Goal: Task Accomplishment & Management: Manage account settings

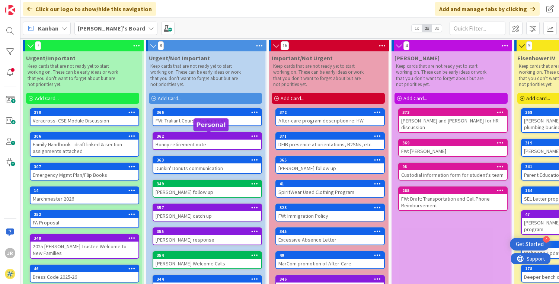
click at [230, 136] on div "362" at bounding box center [209, 136] width 105 height 5
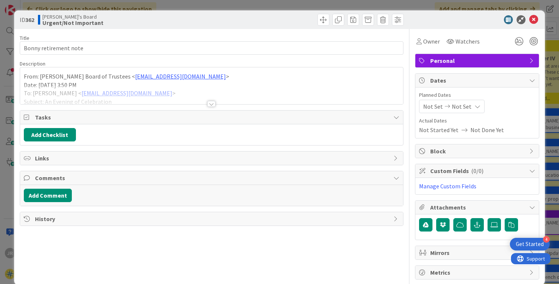
click at [459, 57] on span "Personal" at bounding box center [478, 60] width 95 height 9
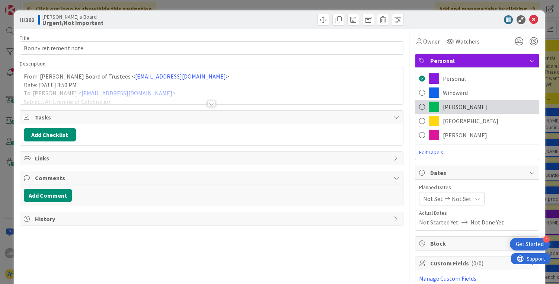
click at [443, 110] on span "[PERSON_NAME]" at bounding box center [465, 106] width 44 height 9
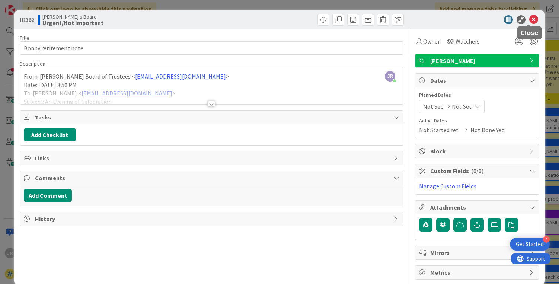
click at [530, 23] on icon at bounding box center [534, 19] width 9 height 9
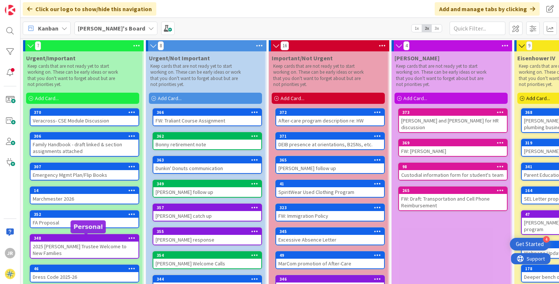
click at [104, 240] on div "348" at bounding box center [86, 238] width 105 height 5
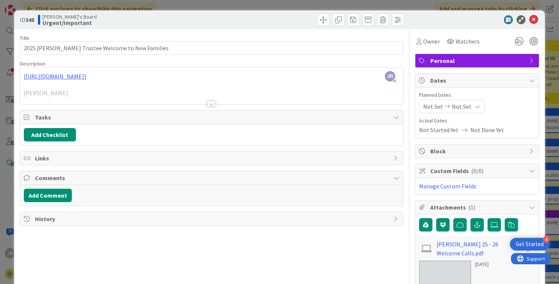
click at [450, 63] on span "Personal" at bounding box center [478, 60] width 95 height 9
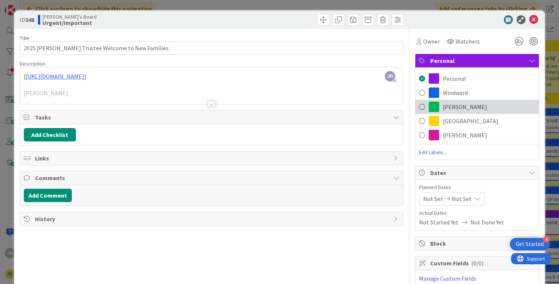
click at [443, 105] on span "[PERSON_NAME]" at bounding box center [465, 106] width 44 height 9
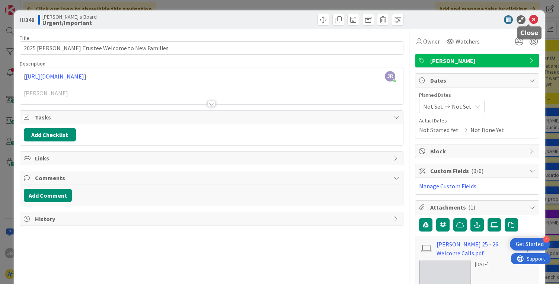
click at [530, 19] on icon at bounding box center [534, 19] width 9 height 9
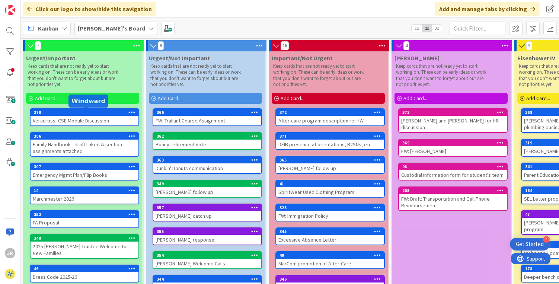
click at [94, 114] on div "370" at bounding box center [86, 112] width 105 height 5
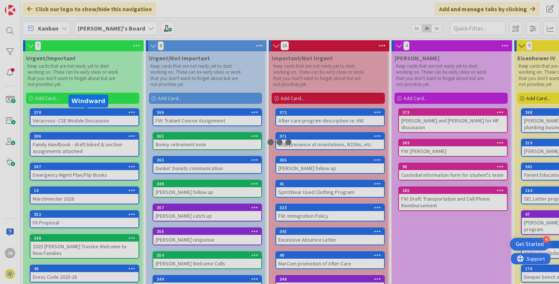
click at [94, 114] on div at bounding box center [279, 142] width 559 height 284
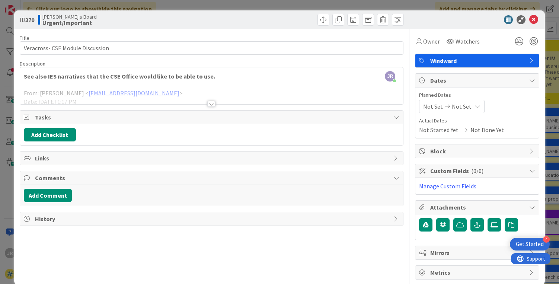
click at [211, 105] on div at bounding box center [211, 104] width 8 height 6
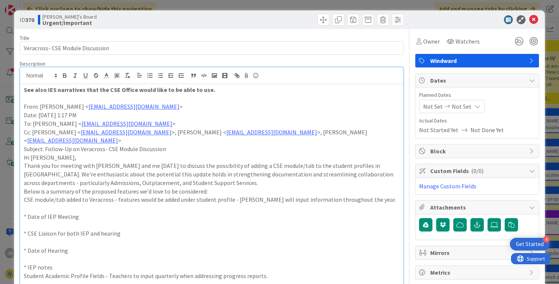
click at [24, 92] on strong "See also IES narratives that the CSE Office would like to be able to use." at bounding box center [119, 89] width 191 height 7
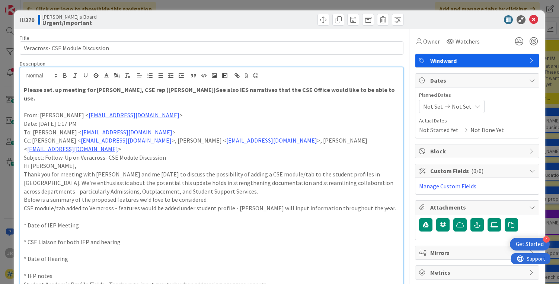
click at [52, 92] on strong "Please set. up meeting for Bernie, CSE rep (Sheila)See also IES narratives that…" at bounding box center [210, 94] width 372 height 16
click at [153, 90] on strong "Please set up meeting for Bernie, CSE rep (Sheila)See also IES narratives that …" at bounding box center [209, 94] width 371 height 16
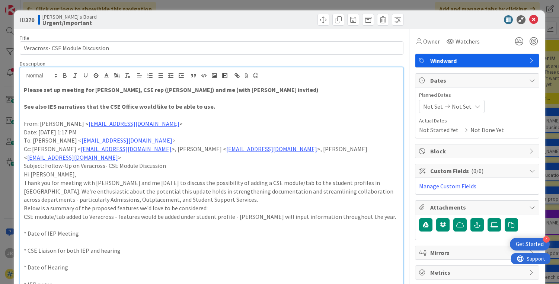
click at [241, 87] on p "Please set up meeting for Bernie, CSE rep (Sheila) and me (with Alexis invited)" at bounding box center [212, 90] width 376 height 9
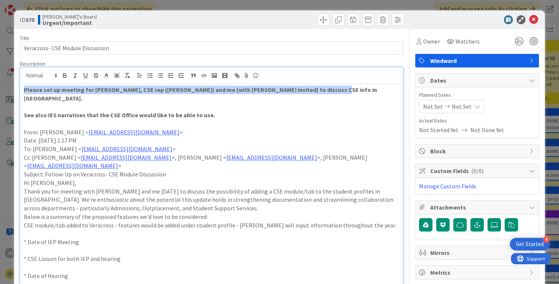
drag, startPoint x: 23, startPoint y: 89, endPoint x: 336, endPoint y: 91, distance: 312.5
click at [336, 91] on p "Please set up meeting for Bernie, CSE rep (Sheila) and me (with Alexis invited)…" at bounding box center [212, 94] width 376 height 17
click at [65, 76] on icon "button" at bounding box center [64, 75] width 7 height 7
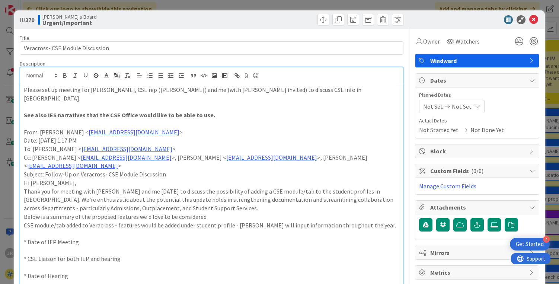
click at [486, 58] on span "Windward" at bounding box center [478, 60] width 95 height 9
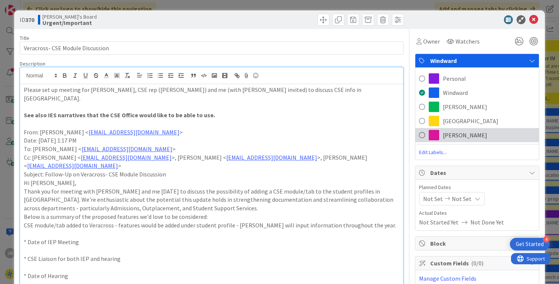
click at [470, 130] on div "[PERSON_NAME]" at bounding box center [478, 135] width 124 height 14
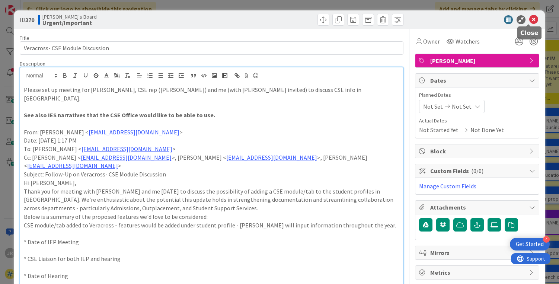
click at [530, 21] on icon at bounding box center [534, 19] width 9 height 9
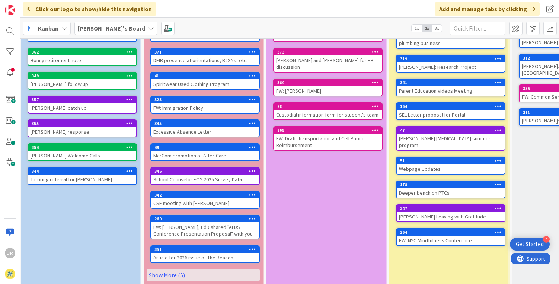
scroll to position [88, 125]
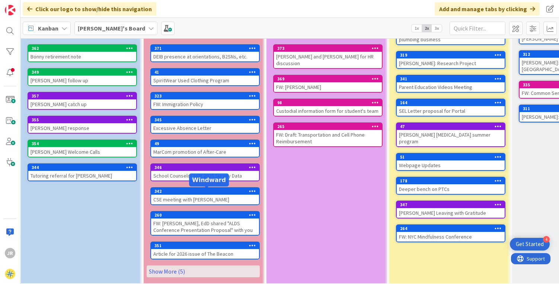
click at [196, 192] on div "342" at bounding box center [207, 191] width 105 height 5
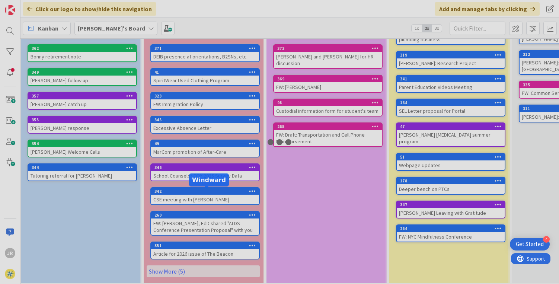
click at [196, 192] on div at bounding box center [279, 142] width 559 height 284
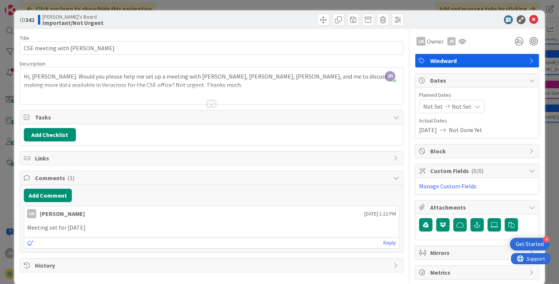
click at [209, 103] on div at bounding box center [211, 104] width 8 height 6
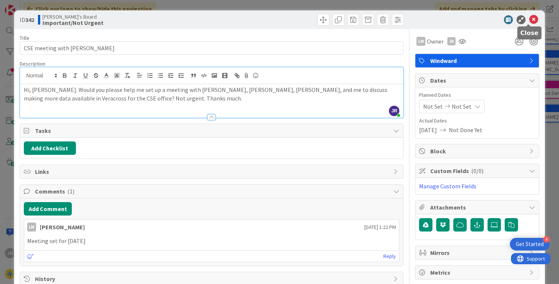
click at [530, 18] on icon at bounding box center [534, 19] width 9 height 9
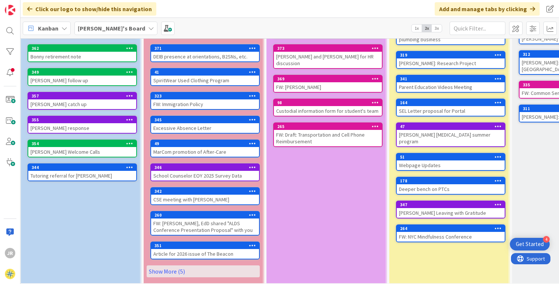
click at [253, 190] on icon at bounding box center [252, 190] width 7 height 5
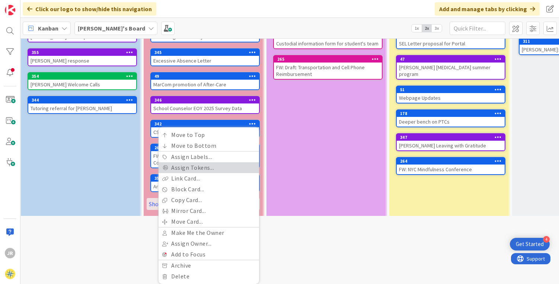
scroll to position [161, 125]
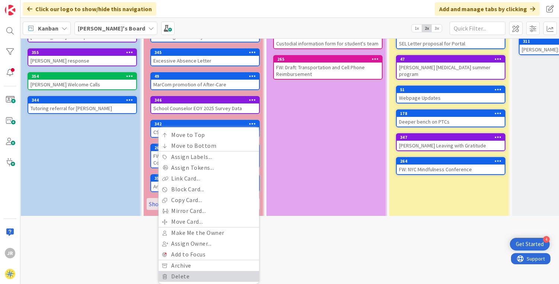
click at [185, 271] on link "Delete" at bounding box center [209, 276] width 101 height 11
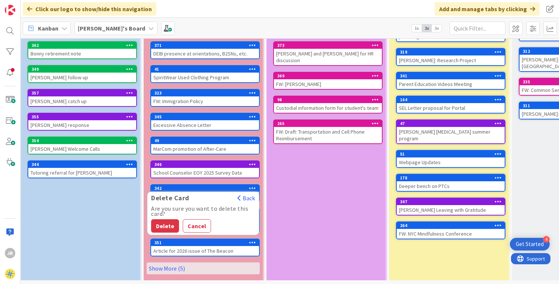
scroll to position [96, 125]
click at [165, 219] on button "Delete" at bounding box center [165, 225] width 28 height 13
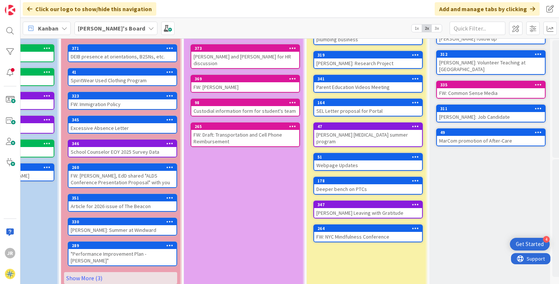
scroll to position [89, 205]
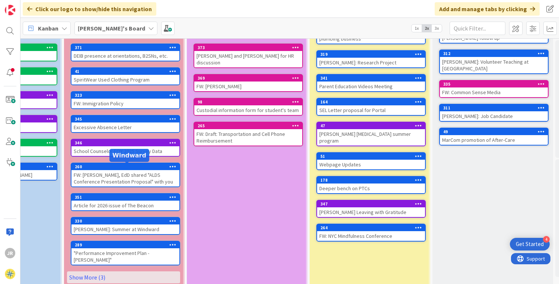
click at [121, 167] on div "260" at bounding box center [127, 166] width 105 height 5
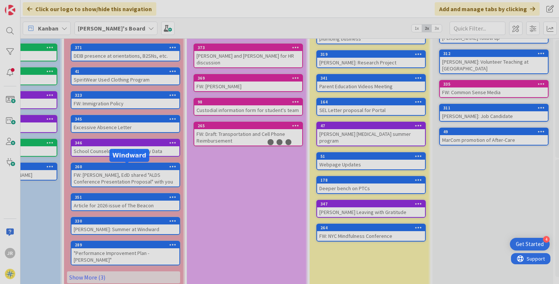
click at [121, 167] on div at bounding box center [279, 142] width 559 height 284
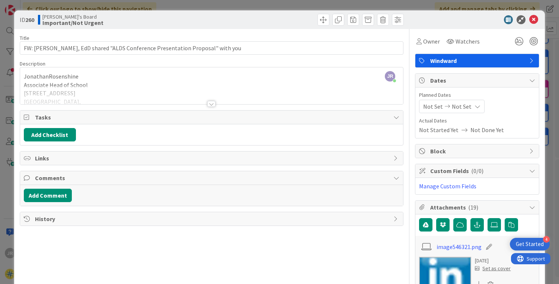
click at [209, 104] on div at bounding box center [211, 104] width 8 height 6
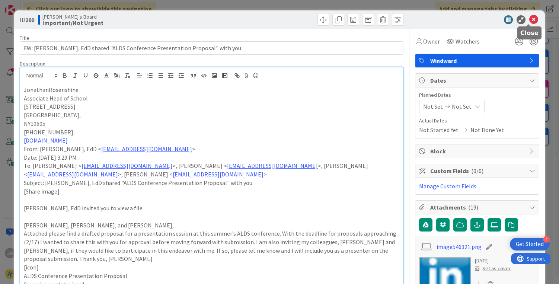
click at [531, 18] on icon at bounding box center [534, 19] width 9 height 9
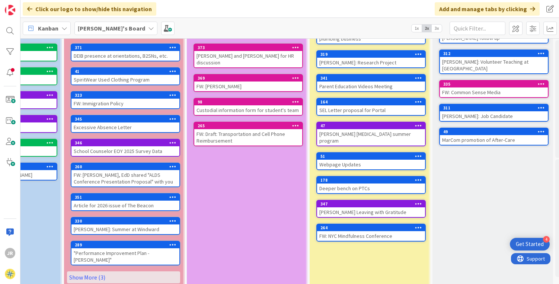
click at [173, 165] on icon at bounding box center [172, 166] width 7 height 5
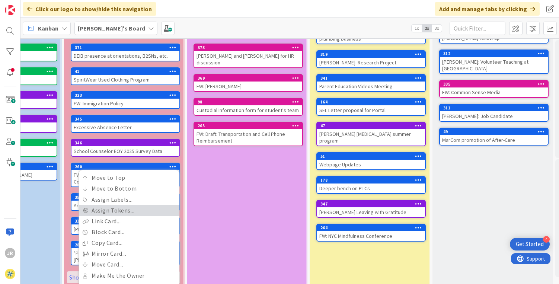
scroll to position [137, 205]
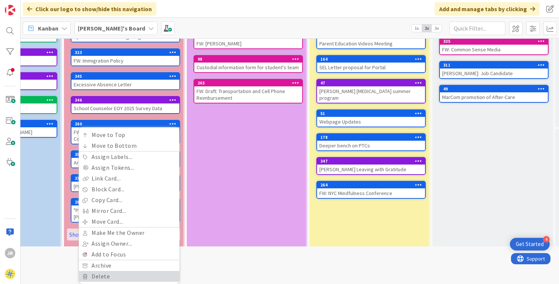
click at [104, 271] on link "Delete" at bounding box center [129, 276] width 101 height 11
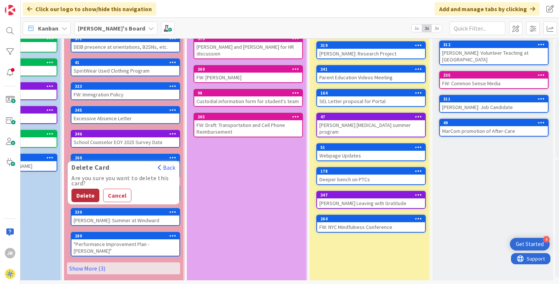
click at [80, 189] on button "Delete" at bounding box center [86, 195] width 28 height 13
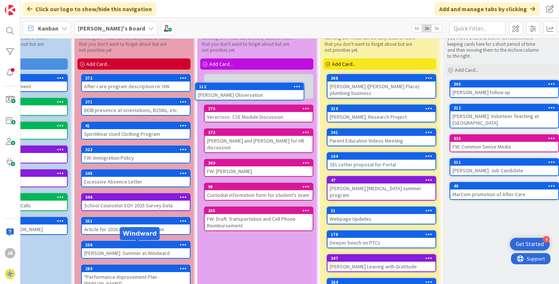
scroll to position [0, 194]
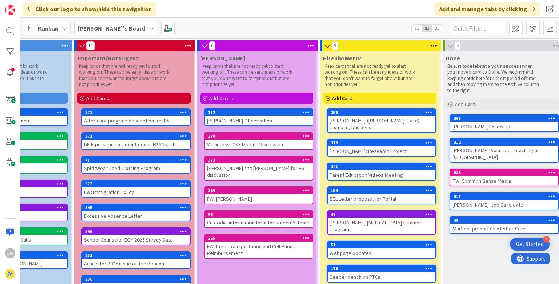
click at [232, 119] on div "Colin Sydora Observation" at bounding box center [259, 121] width 108 height 10
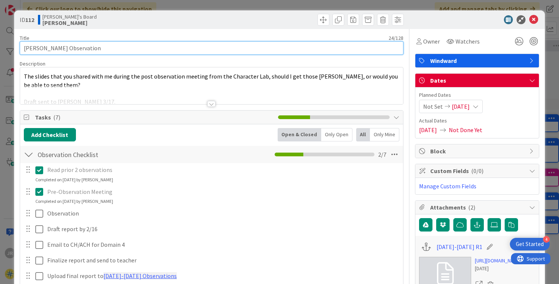
click at [108, 51] on input "Colin Sydora Observation" at bounding box center [212, 47] width 384 height 13
type input "[PERSON_NAME] Observation follow up"
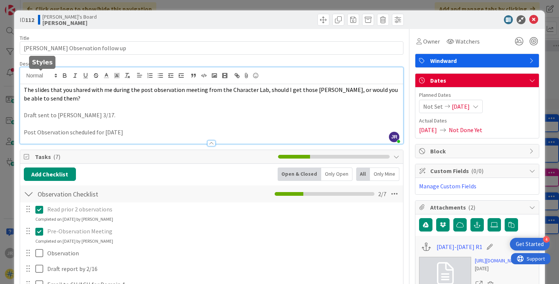
click at [25, 77] on div "JR Jonathan Rosenshine just joined The slides that you shared with me during th…" at bounding box center [212, 105] width 384 height 76
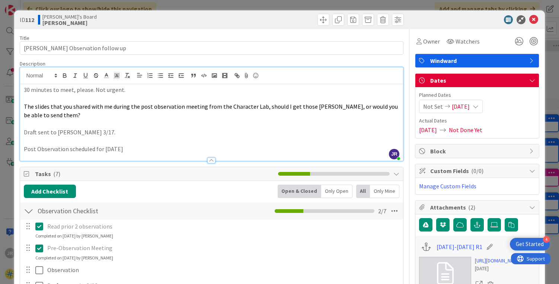
click at [486, 60] on span "Windward" at bounding box center [478, 60] width 95 height 9
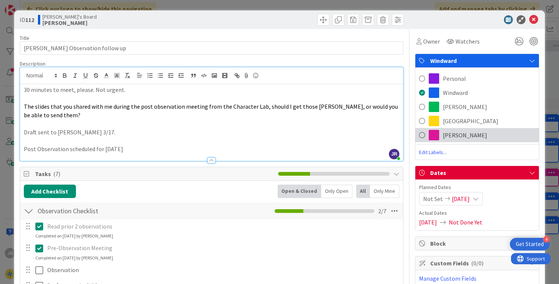
click at [447, 135] on span "[PERSON_NAME]" at bounding box center [465, 135] width 44 height 9
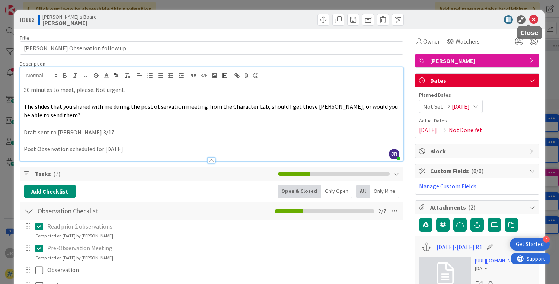
click at [530, 21] on icon at bounding box center [534, 19] width 9 height 9
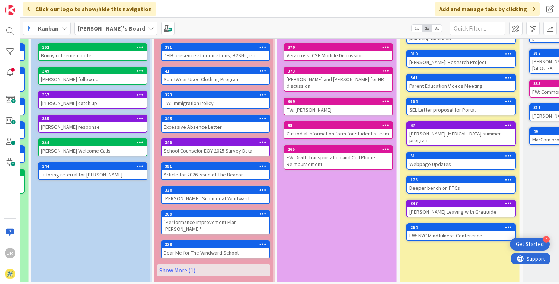
scroll to position [96, 115]
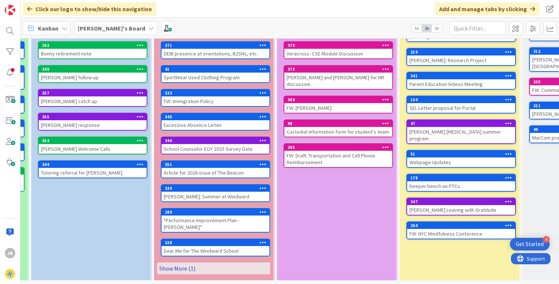
click at [186, 264] on link "Show More (1)" at bounding box center [213, 269] width 113 height 12
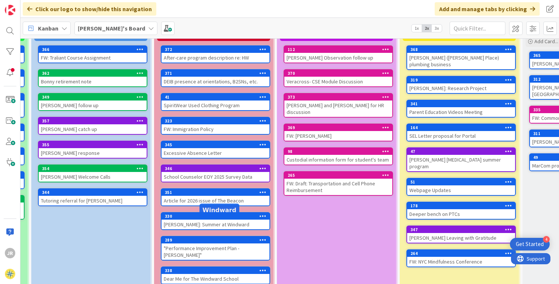
scroll to position [58, 115]
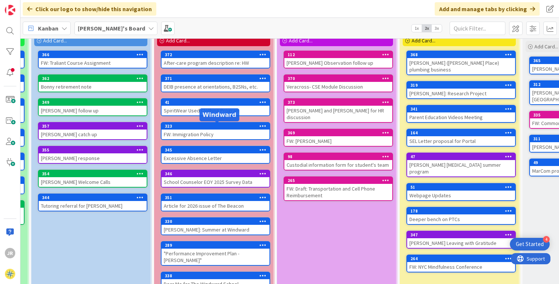
click at [205, 128] on div "323" at bounding box center [217, 126] width 105 height 5
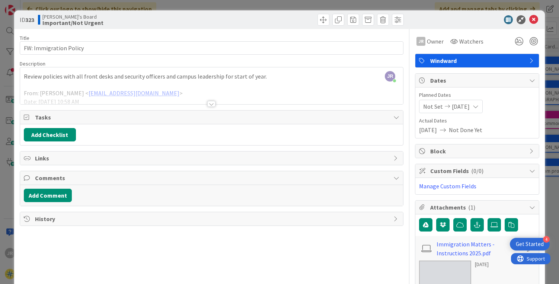
click at [493, 58] on span "Windward" at bounding box center [478, 60] width 95 height 9
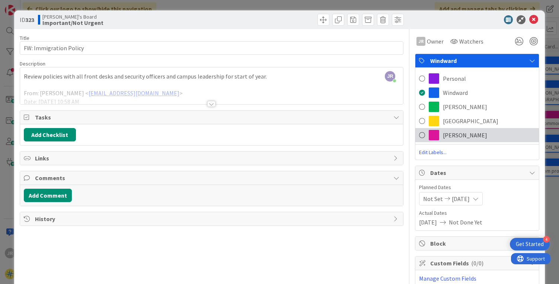
click at [459, 131] on div "[PERSON_NAME]" at bounding box center [478, 135] width 124 height 14
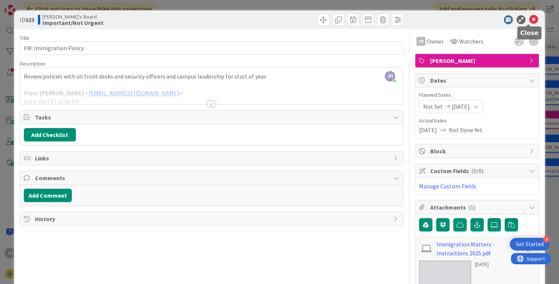
click at [530, 19] on icon at bounding box center [534, 19] width 9 height 9
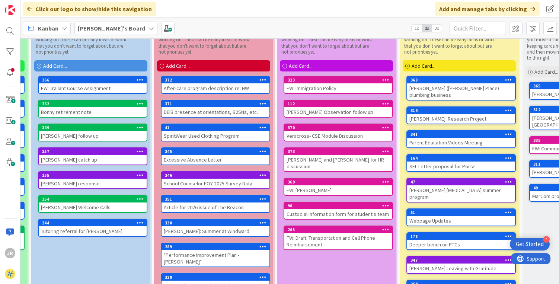
scroll to position [34, 115]
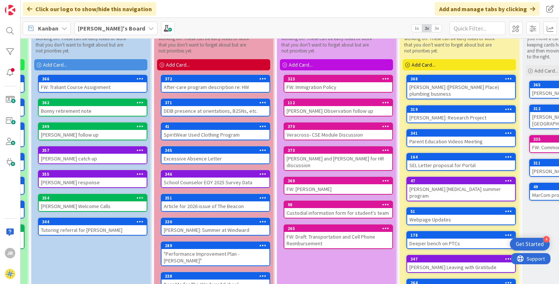
click at [202, 155] on div "Excessive Absence Letter" at bounding box center [216, 159] width 108 height 10
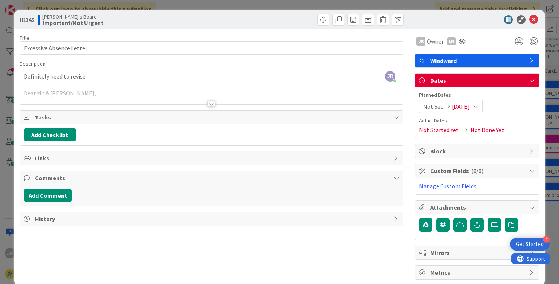
click at [210, 102] on div at bounding box center [211, 104] width 8 height 6
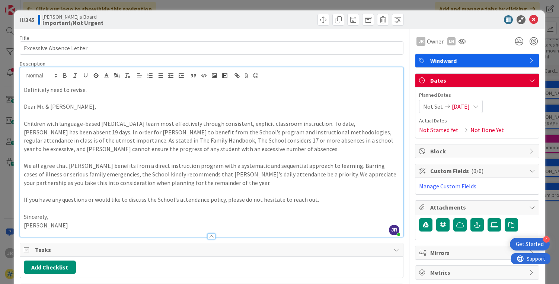
click at [524, 16] on div at bounding box center [474, 19] width 132 height 9
click at [530, 20] on icon at bounding box center [534, 19] width 9 height 9
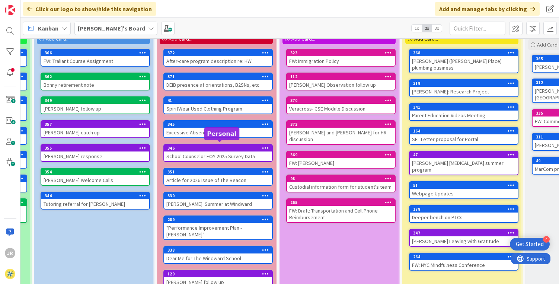
scroll to position [63, 112]
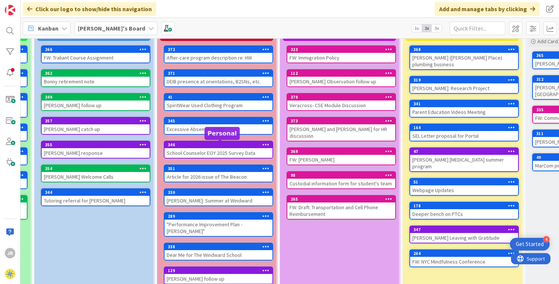
click at [204, 146] on div "346" at bounding box center [220, 144] width 105 height 5
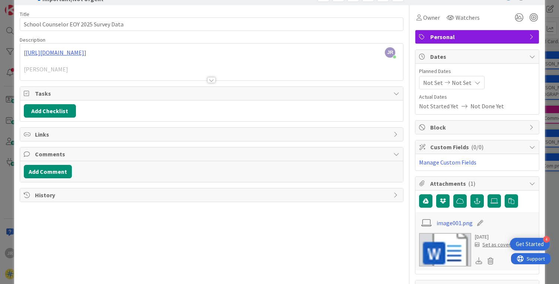
scroll to position [35, 0]
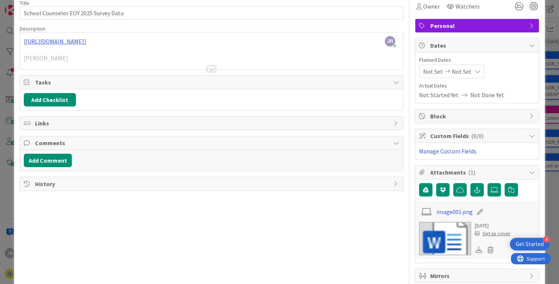
click at [209, 67] on div at bounding box center [211, 69] width 8 height 6
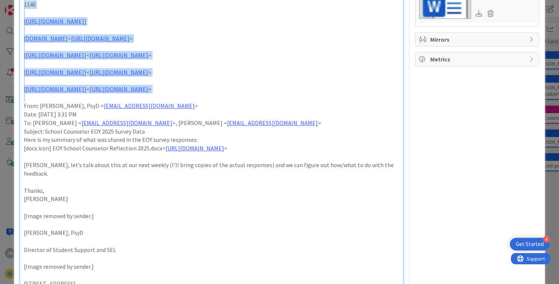
scroll to position [0, 0]
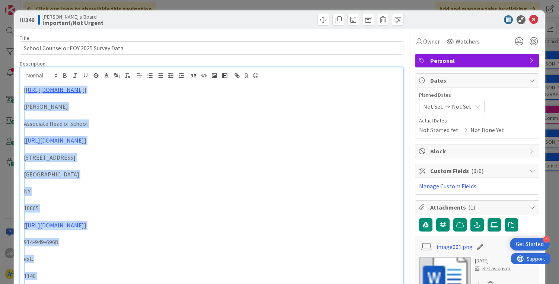
drag, startPoint x: 23, startPoint y: 189, endPoint x: 13, endPoint y: -27, distance: 215.9
click at [13, 0] on html "4 Get Started JR Click our logo to show/hide this navigation Add and manage tab…" at bounding box center [279, 142] width 559 height 284
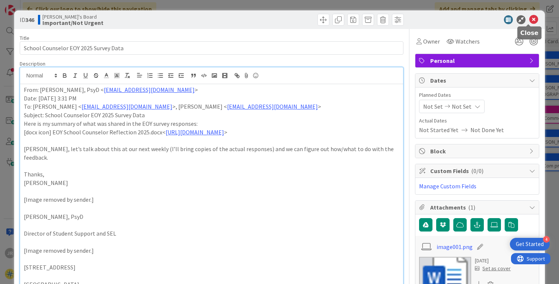
click at [530, 20] on icon at bounding box center [534, 19] width 9 height 9
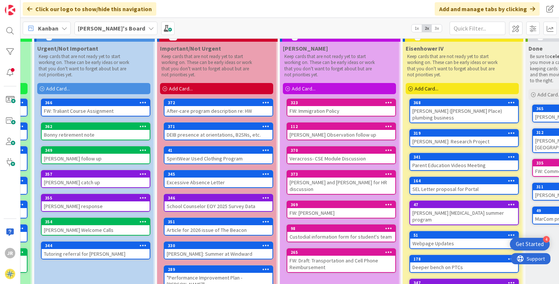
scroll to position [0, 112]
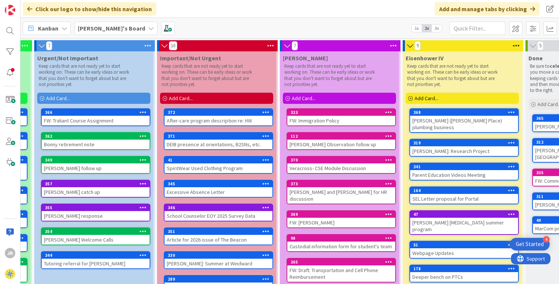
click at [337, 96] on div "Add Card..." at bounding box center [339, 98] width 113 height 11
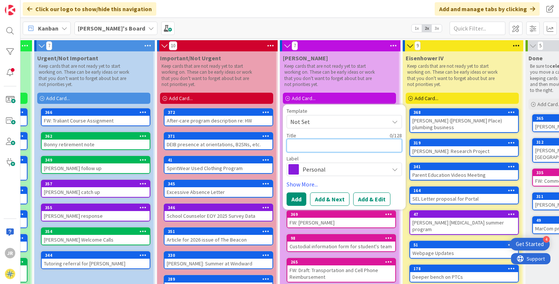
type textarea "P"
type textarea "x"
type textarea "Pr"
type textarea "x"
type textarea "Pro"
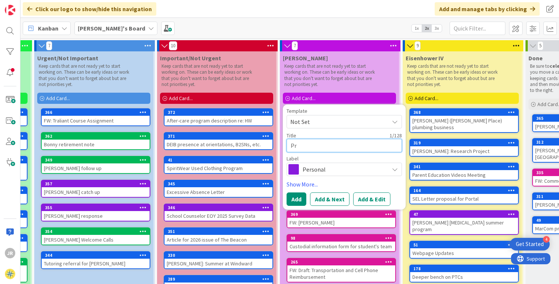
type textarea "x"
type textarea "Proc"
type textarea "x"
type textarea "Proct"
type textarea "x"
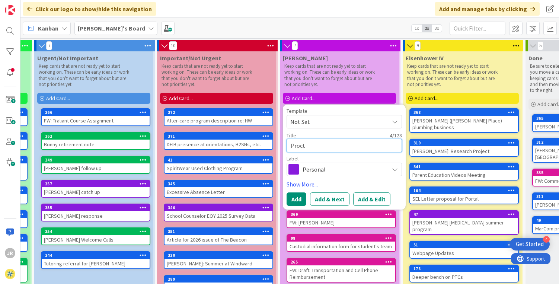
type textarea "Procto"
type textarea "x"
type textarea "[PERSON_NAME]"
type textarea "x"
type textarea "[PERSON_NAME]"
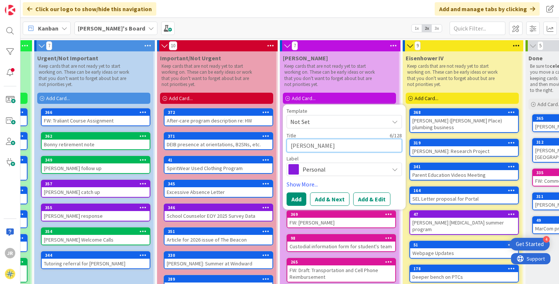
type textarea "x"
type textarea "Proctor v"
type textarea "x"
type textarea "Proctor vi"
type textarea "x"
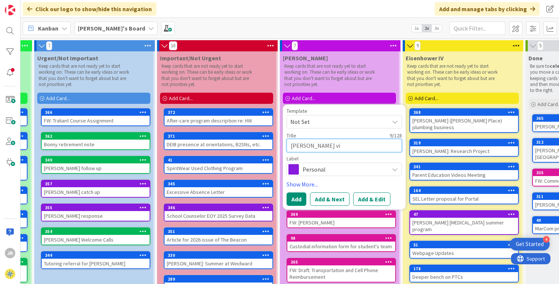
type textarea "Proctor vis"
type textarea "x"
type textarea "Proctor visi"
type textarea "x"
type textarea "[PERSON_NAME] visit"
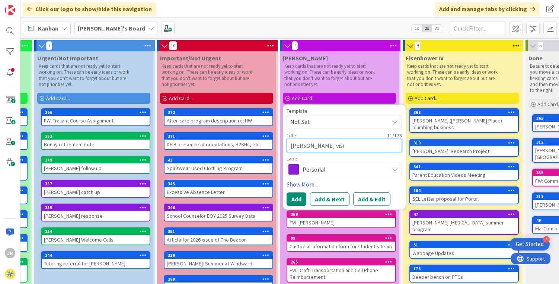
type textarea "x"
type textarea "[PERSON_NAME] visit"
click at [358, 202] on button "Add & Edit" at bounding box center [371, 199] width 37 height 13
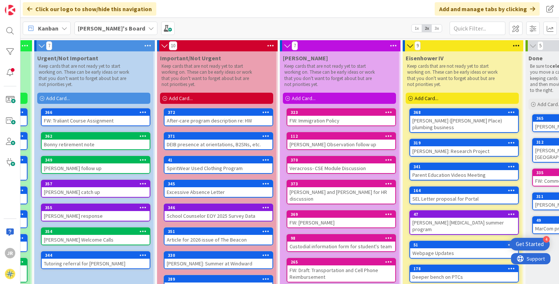
click at [359, 201] on div "7 Urgent/Important Keep cards that are not ready yet to start working on. These…" at bounding box center [289, 161] width 539 height 246
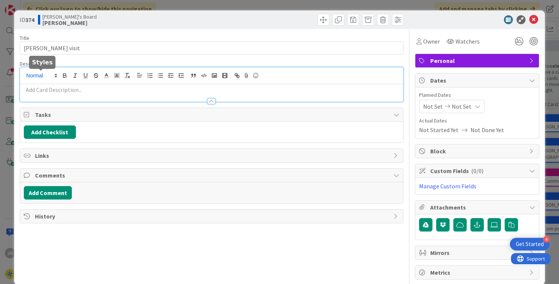
click at [42, 71] on div at bounding box center [212, 84] width 384 height 34
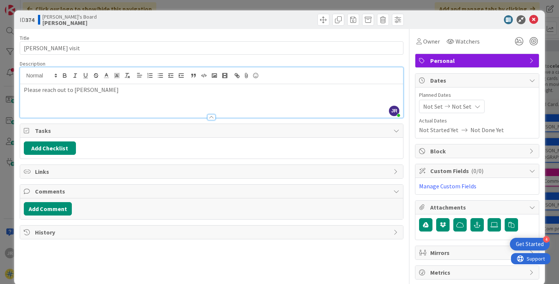
click at [104, 92] on p "Please reach out to Proctor" at bounding box center [212, 90] width 376 height 9
drag, startPoint x: 104, startPoint y: 92, endPoint x: 25, endPoint y: 90, distance: 79.0
click at [25, 90] on p "Please reach out to Proctor" at bounding box center [212, 90] width 376 height 9
click at [489, 59] on span "Personal" at bounding box center [478, 60] width 95 height 9
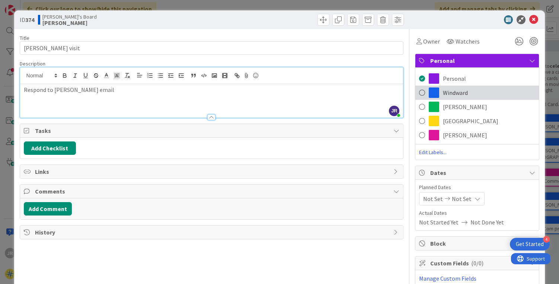
click at [459, 91] on span "Windward" at bounding box center [455, 92] width 25 height 9
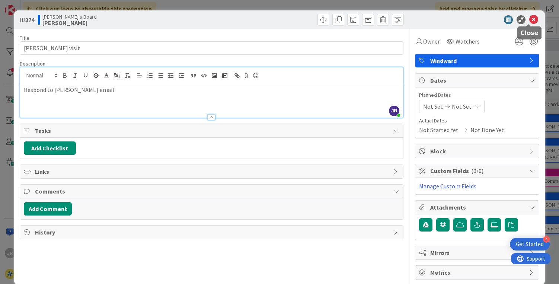
click at [530, 16] on icon at bounding box center [534, 19] width 9 height 9
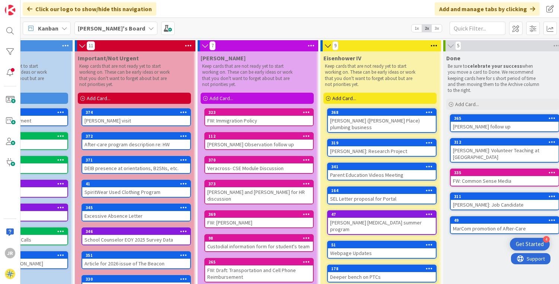
scroll to position [0, 247]
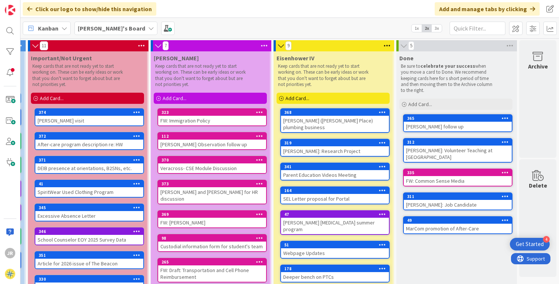
click at [193, 101] on div "Add Card..." at bounding box center [210, 98] width 113 height 11
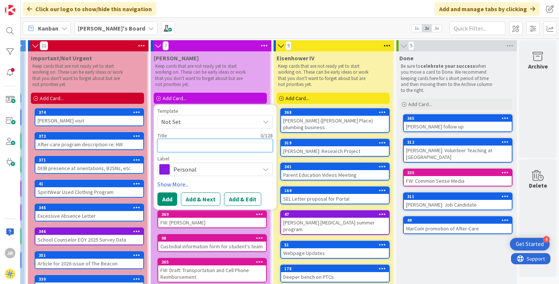
type textarea "T"
type textarea "x"
type textarea "Ta"
type textarea "x"
type textarea "Tax"
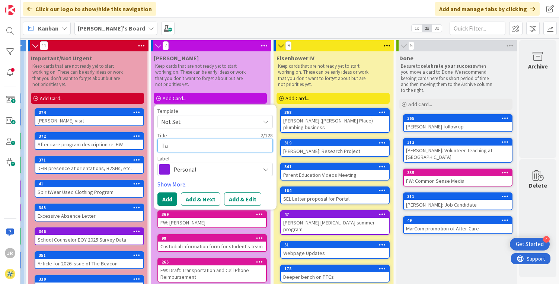
type textarea "x"
type textarea "Taxi"
type textarea "x"
type textarea "Taxi/"
type textarea "x"
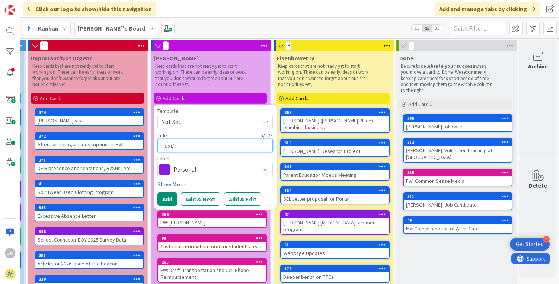
type textarea "Taxi/R"
type textarea "x"
type textarea "Taxi/Ri"
type textarea "x"
type textarea "Taxi/Rid"
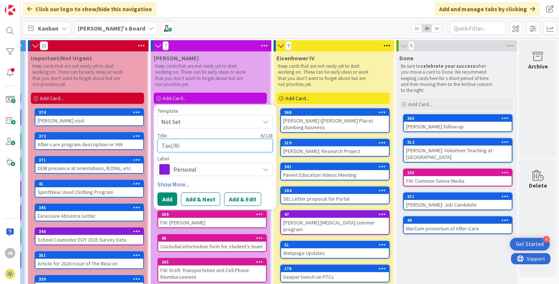
type textarea "x"
type textarea "Taxi/Ride"
type textarea "x"
type textarea "Taxi/Rides"
type textarea "x"
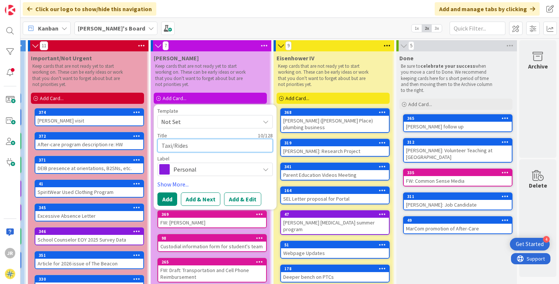
type textarea "Taxi/Ridesh"
type textarea "x"
type textarea "Taxi/Ridesha"
type textarea "x"
type textarea "Taxi/Rideshar"
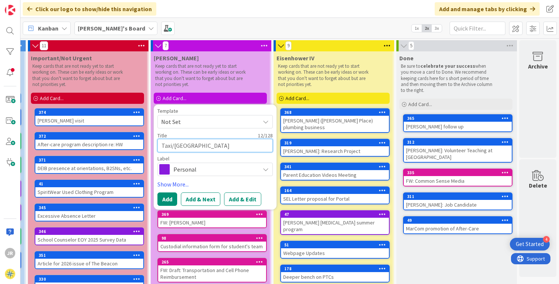
type textarea "x"
type textarea "Taxi/Rideshare"
type textarea "x"
type textarea "Taxi/Rideshare"
type textarea "x"
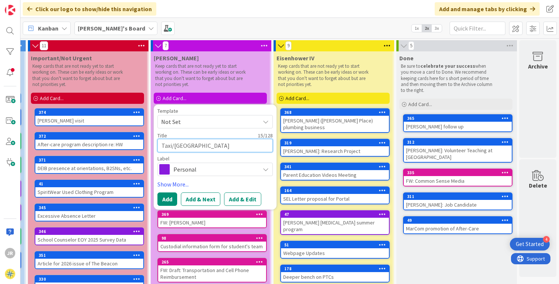
type textarea "Taxi/Rideshare f"
type textarea "x"
type textarea "Taxi/Rideshare fo"
type textarea "x"
type textarea "Taxi/Rideshare for"
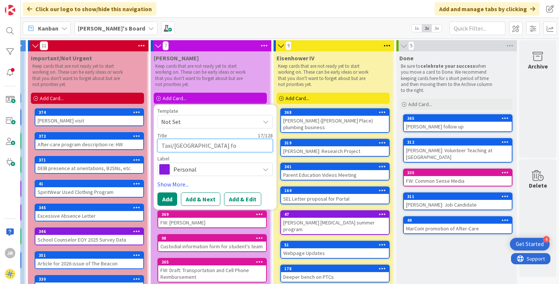
type textarea "x"
type textarea "Taxi/Rideshare form"
type textarea "x"
type textarea "Taxi/Rideshare form"
click at [222, 165] on span "Personal" at bounding box center [215, 169] width 83 height 10
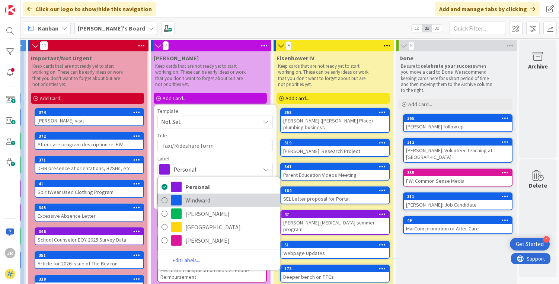
click at [197, 200] on span "Windward" at bounding box center [230, 200] width 91 height 11
type textarea "x"
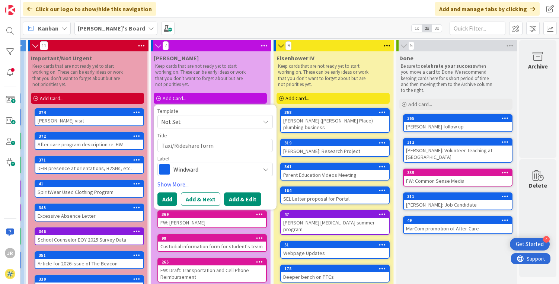
click at [235, 199] on button "Add & Edit" at bounding box center [242, 199] width 37 height 13
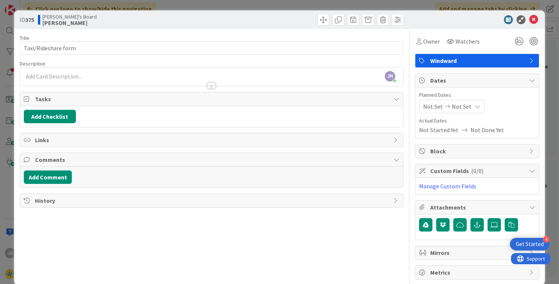
click at [68, 75] on div "JR Jonathan Rosenshine just joined" at bounding box center [212, 76] width 384 height 19
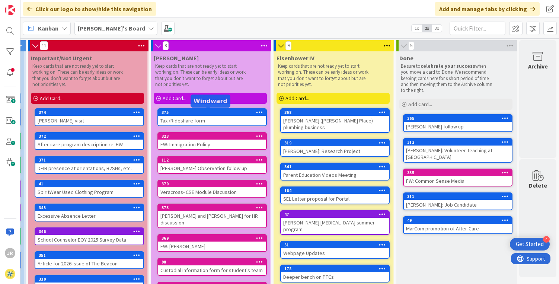
click at [182, 115] on div "375" at bounding box center [214, 112] width 105 height 5
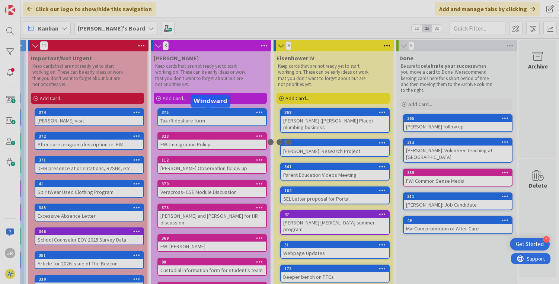
click at [182, 115] on div at bounding box center [279, 142] width 559 height 284
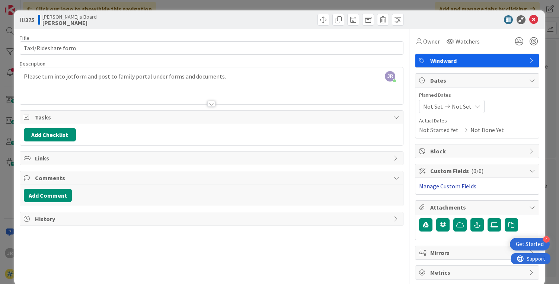
scroll to position [12, 0]
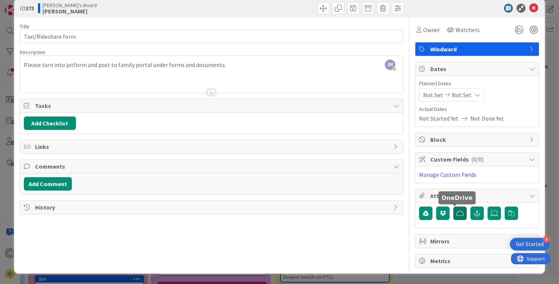
click at [457, 215] on icon "button" at bounding box center [460, 213] width 7 height 6
click at [489, 47] on span "Windward" at bounding box center [478, 49] width 95 height 9
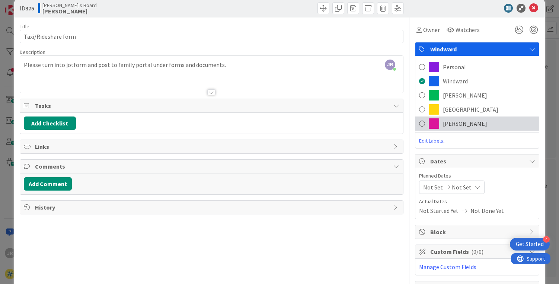
click at [471, 123] on div "[PERSON_NAME]" at bounding box center [478, 124] width 124 height 14
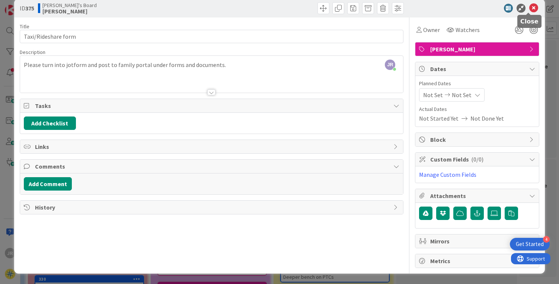
click at [530, 9] on icon at bounding box center [534, 8] width 9 height 9
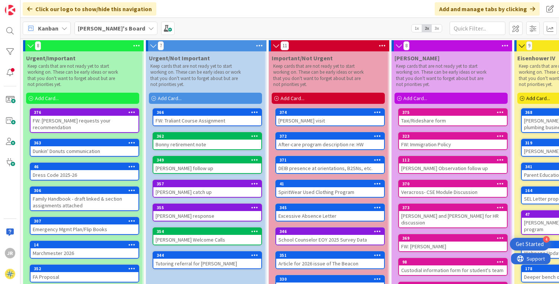
click at [70, 122] on div "FW: [PERSON_NAME] requests your recommendation" at bounding box center [85, 124] width 108 height 16
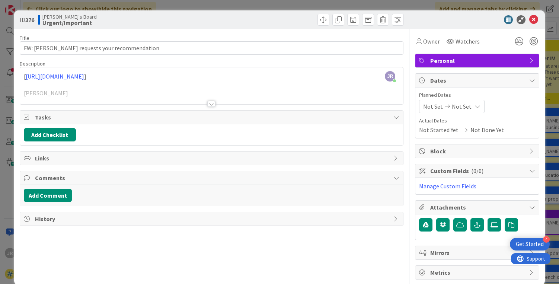
click at [215, 105] on div "Title 50 / 128 FW: [PERSON_NAME] requests your recommendation Description JR [P…" at bounding box center [212, 154] width 384 height 251
click at [210, 105] on div at bounding box center [211, 104] width 8 height 6
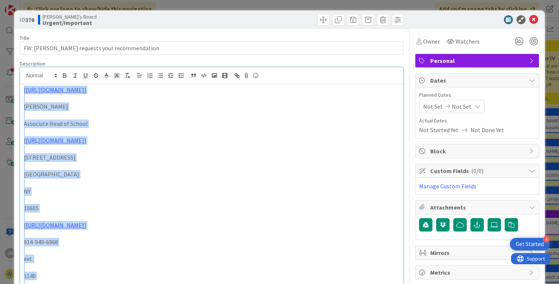
drag, startPoint x: 24, startPoint y: 186, endPoint x: 8, endPoint y: -44, distance: 230.3
click at [8, 0] on html "4 Get Started JR Click our logo to show/hide this navigation Add and manage tab…" at bounding box center [279, 142] width 559 height 284
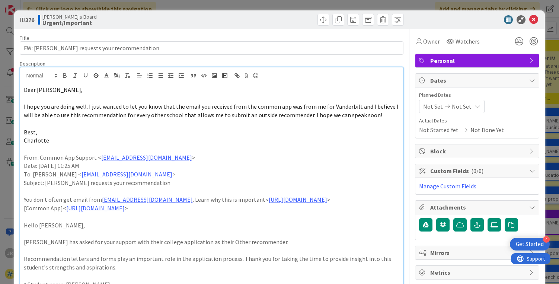
click at [462, 63] on span "Personal" at bounding box center [478, 60] width 95 height 9
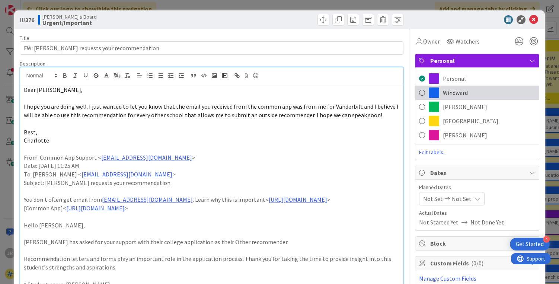
click at [451, 90] on span "Windward" at bounding box center [455, 92] width 25 height 9
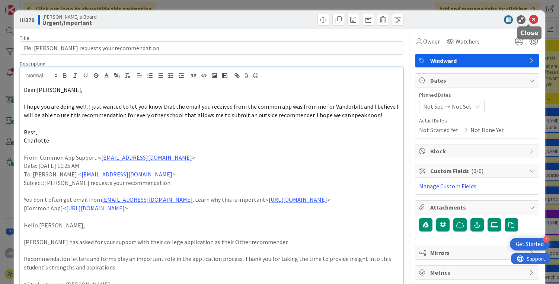
click at [530, 21] on icon at bounding box center [534, 19] width 9 height 9
